Goal: Task Accomplishment & Management: Use online tool/utility

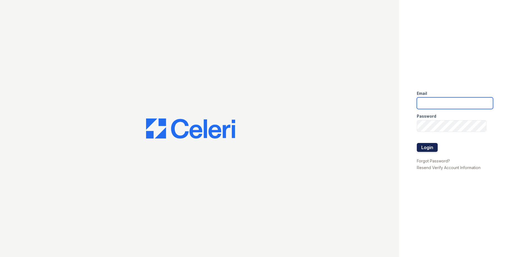
type input "rivolirunmgr@thewoodruffway.com"
click at [423, 146] on button "Login" at bounding box center [426, 147] width 21 height 9
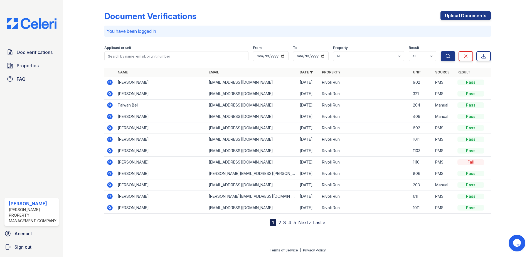
click at [220, 29] on p "You have been logged in" at bounding box center [297, 31] width 382 height 7
click at [36, 51] on span "Doc Verifications" at bounding box center [35, 52] width 36 height 7
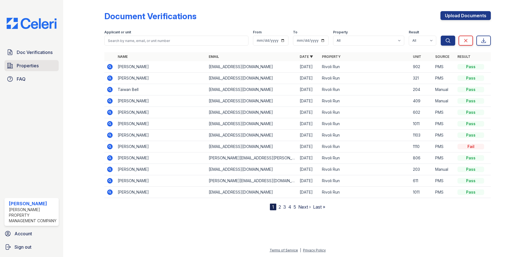
click at [29, 64] on span "Properties" at bounding box center [28, 65] width 22 height 7
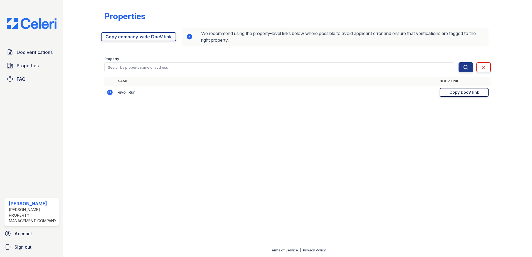
click at [455, 93] on div "Copy DocV link" at bounding box center [464, 93] width 30 height 6
